Goal: Register for event/course

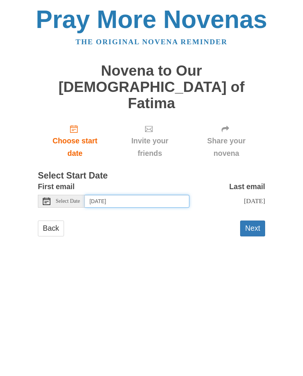
click at [162, 195] on input "[DATE]" at bounding box center [137, 201] width 105 height 13
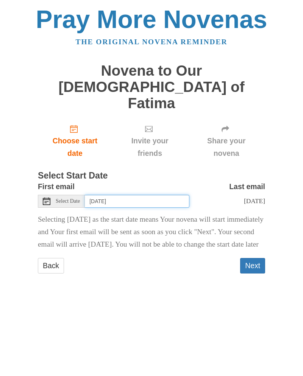
click at [157, 195] on input "[DATE]" at bounding box center [137, 201] width 105 height 13
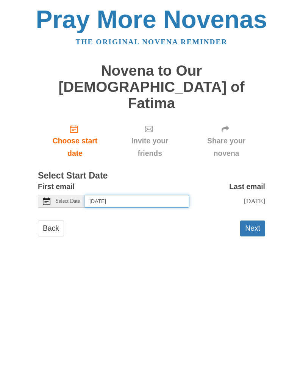
click at [155, 195] on input "[DATE]" at bounding box center [137, 201] width 105 height 13
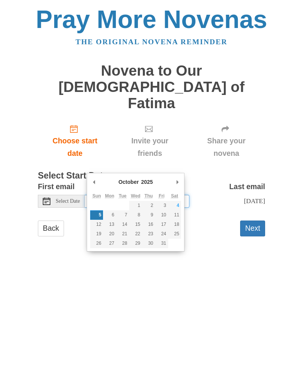
type input "[DATE]"
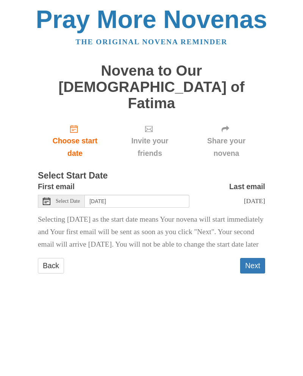
click at [253, 258] on button "Next" at bounding box center [252, 266] width 25 height 16
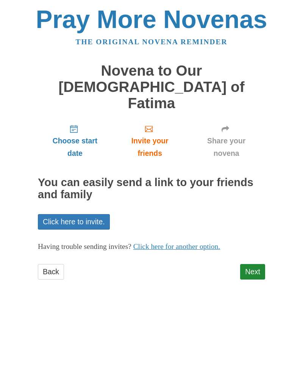
click at [255, 264] on link "Next" at bounding box center [252, 272] width 25 height 16
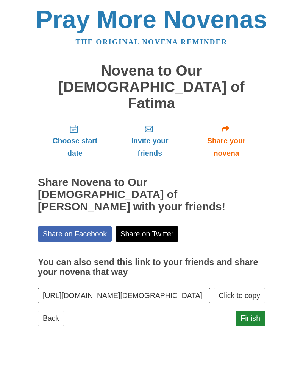
click at [256, 311] on link "Finish" at bounding box center [251, 319] width 30 height 16
